Goal: Information Seeking & Learning: Learn about a topic

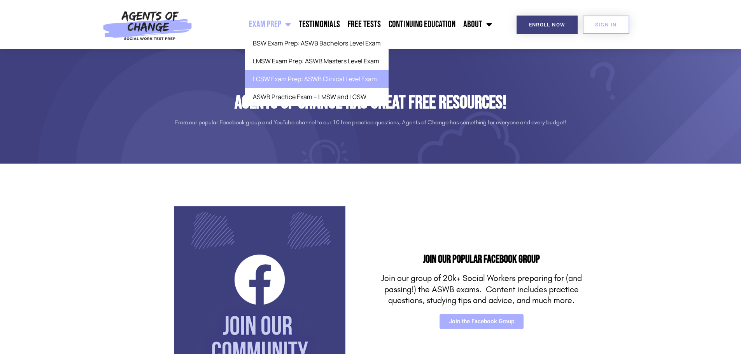
click at [306, 79] on link "LCSW Exam Prep: ASWB Clinical Level Exam" at bounding box center [316, 79] width 143 height 18
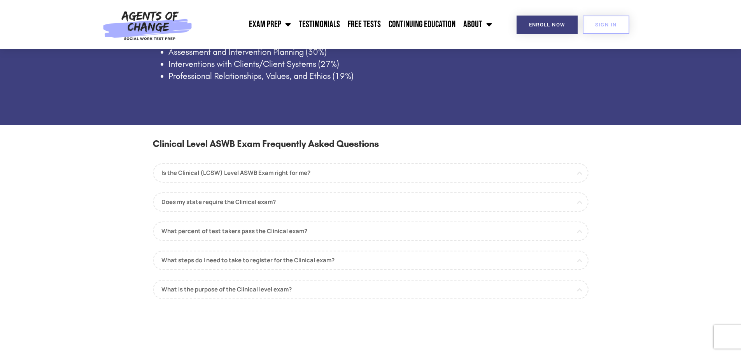
scroll to position [622, 0]
